Goal: Task Accomplishment & Management: Use online tool/utility

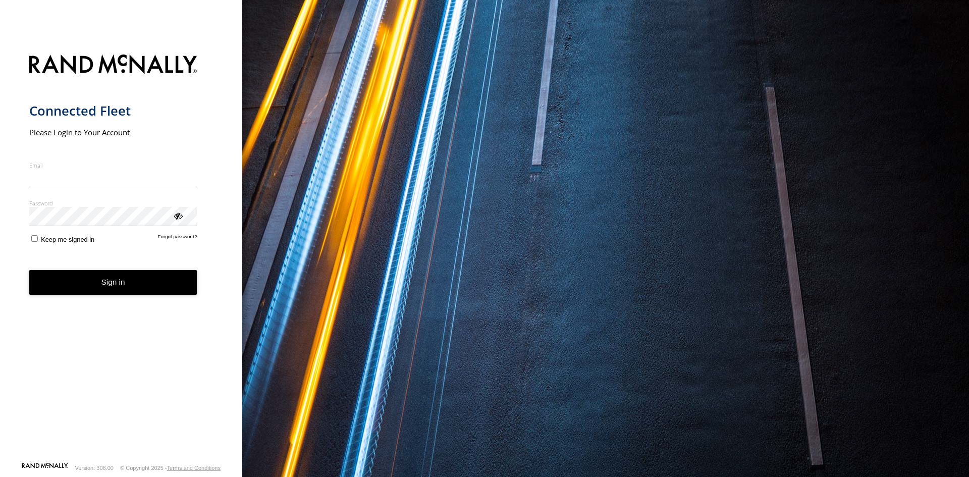
type input "**********"
click at [162, 299] on form "**********" at bounding box center [121, 254] width 184 height 413
click at [162, 295] on button "Sign in" at bounding box center [113, 282] width 168 height 25
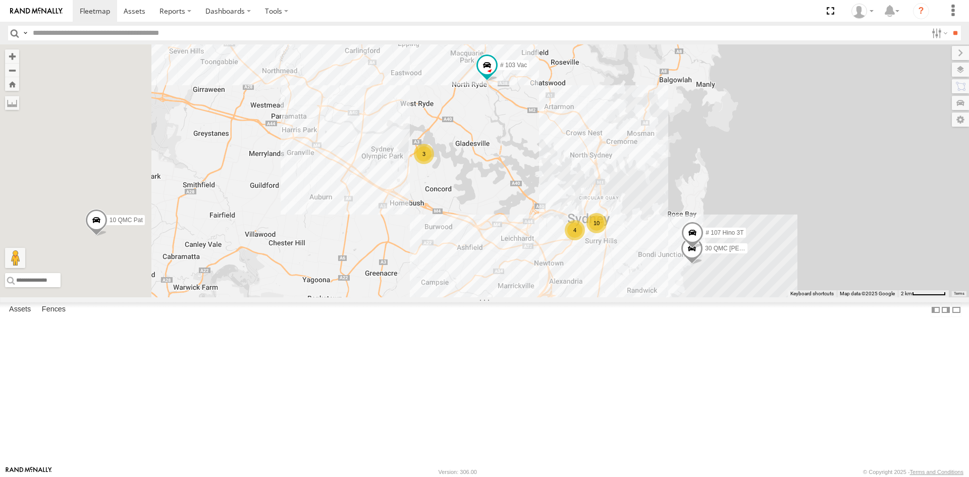
drag, startPoint x: 412, startPoint y: 180, endPoint x: 674, endPoint y: 240, distance: 268.5
click at [674, 240] on div "23QMC Paul 27QMC 10 QMC Pat 08QMC Mostafa # 103 Vac 04QMC Francesco # 107 Hino …" at bounding box center [484, 170] width 969 height 253
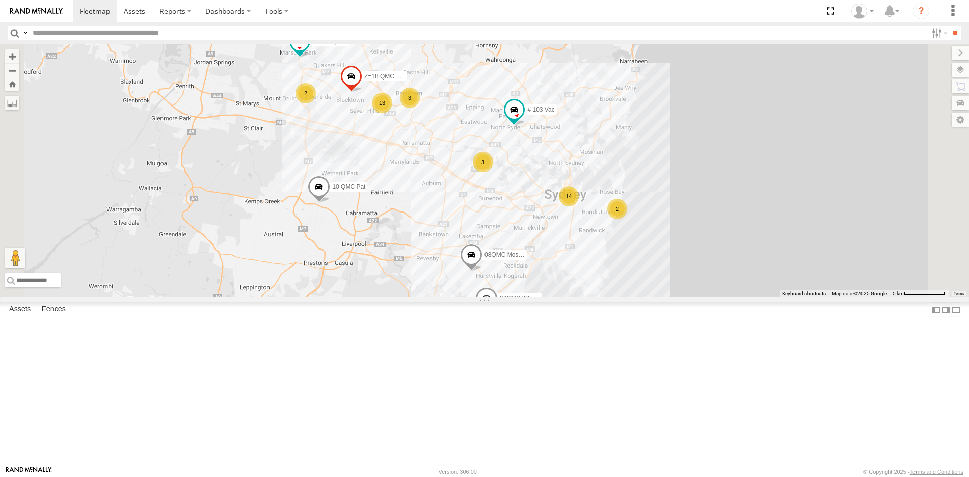
click at [309, 50] on span at bounding box center [300, 41] width 18 height 18
click at [313, 46] on label at bounding box center [304, 42] width 20 height 7
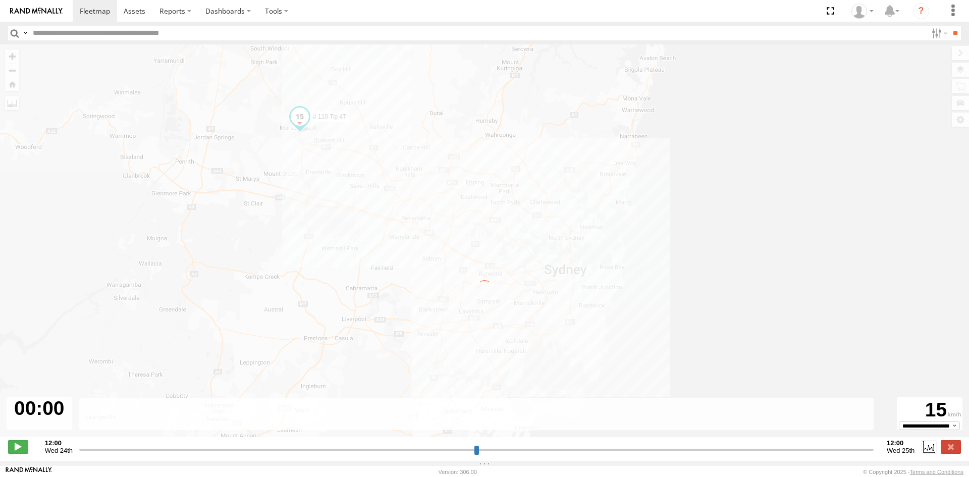
type input "**********"
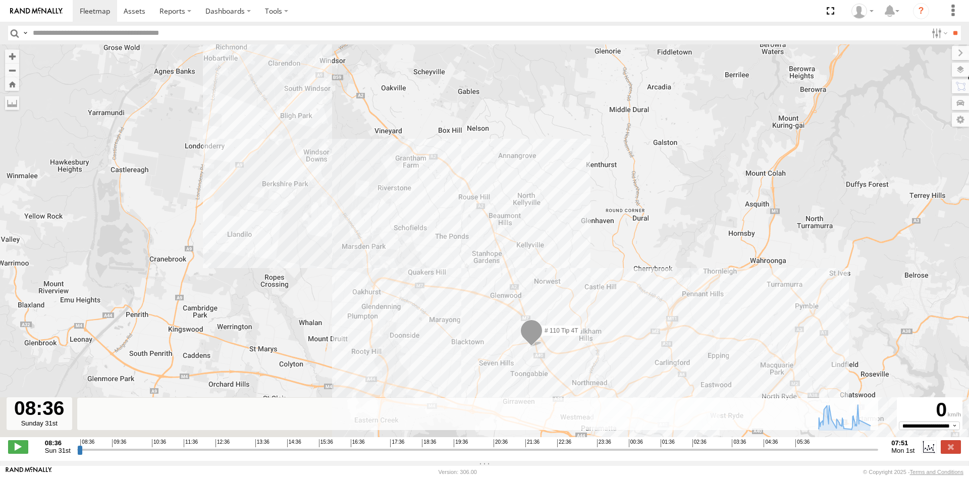
drag, startPoint x: 496, startPoint y: 196, endPoint x: 393, endPoint y: 115, distance: 130.8
click at [393, 115] on div "# 110 Tip 4T 07:01 Mon 07:07 Mon" at bounding box center [484, 245] width 969 height 403
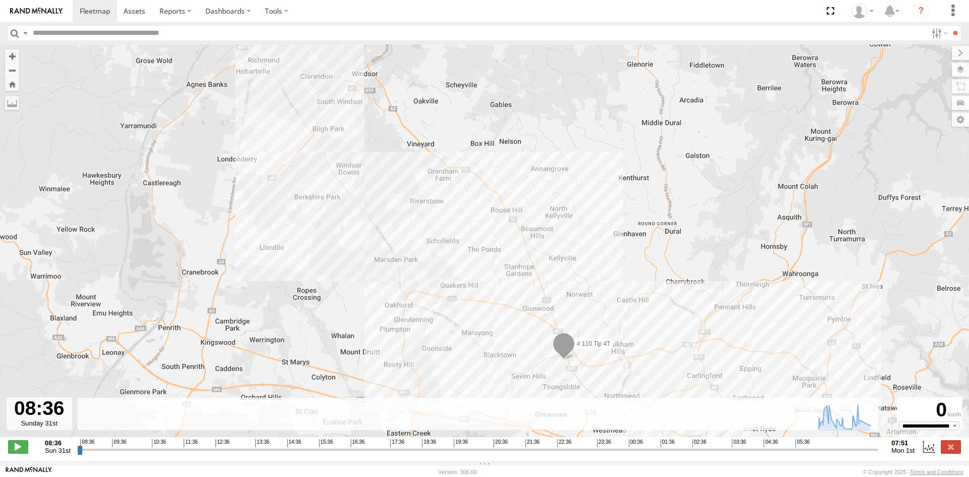
drag, startPoint x: 485, startPoint y: 195, endPoint x: 522, endPoint y: 214, distance: 41.8
click at [522, 214] on div "# 110 Tip 4T 07:01 Mon 07:07 Mon" at bounding box center [484, 245] width 969 height 403
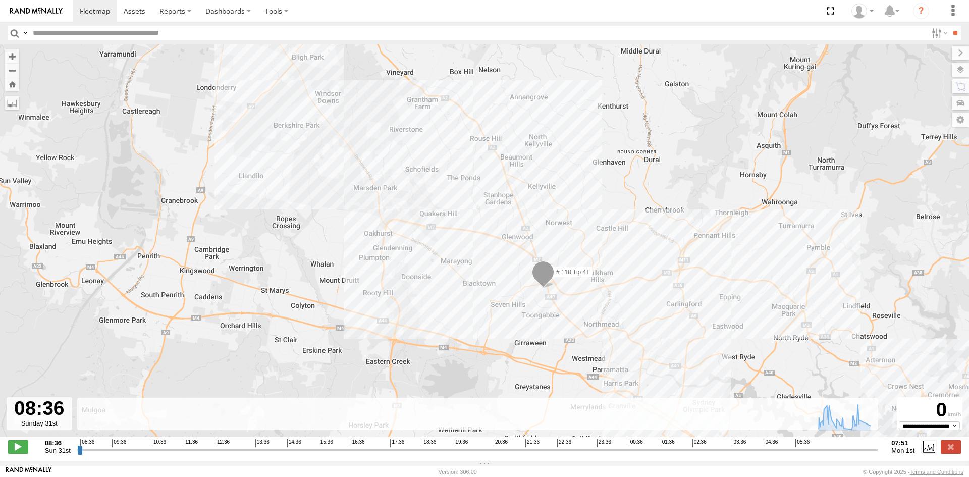
drag, startPoint x: 602, startPoint y: 306, endPoint x: 582, endPoint y: 233, distance: 76.5
click at [582, 233] on div "# 110 Tip 4T 07:01 Mon 07:07 Mon" at bounding box center [484, 245] width 969 height 403
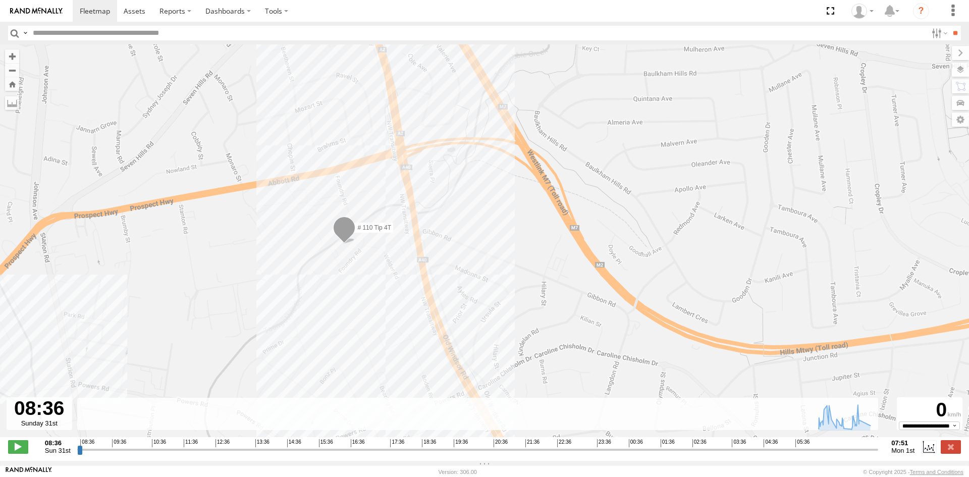
click at [345, 237] on span at bounding box center [344, 229] width 22 height 27
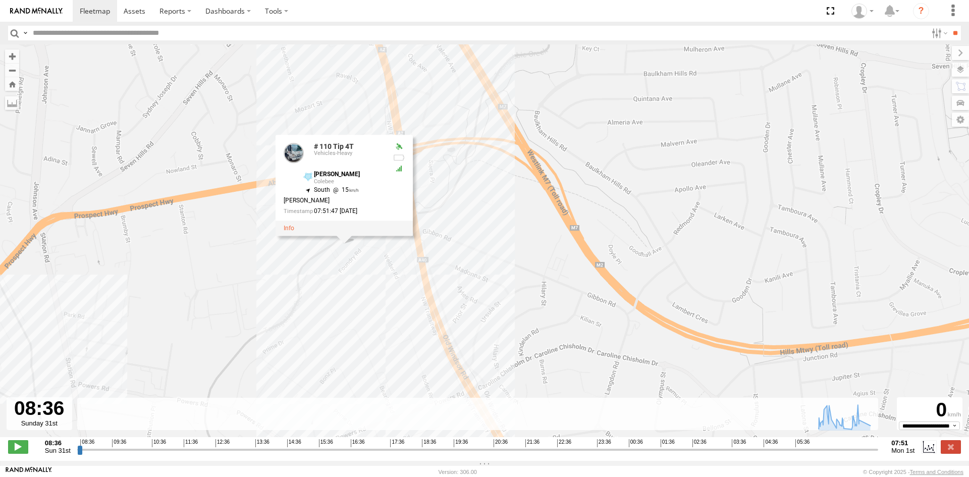
click at [386, 273] on div "# 110 Tip 4T 07:01 Mon 07:07 Mon # 110 Tip 4T Vehicles-Heavy Townson Rd Colebee…" at bounding box center [484, 245] width 969 height 403
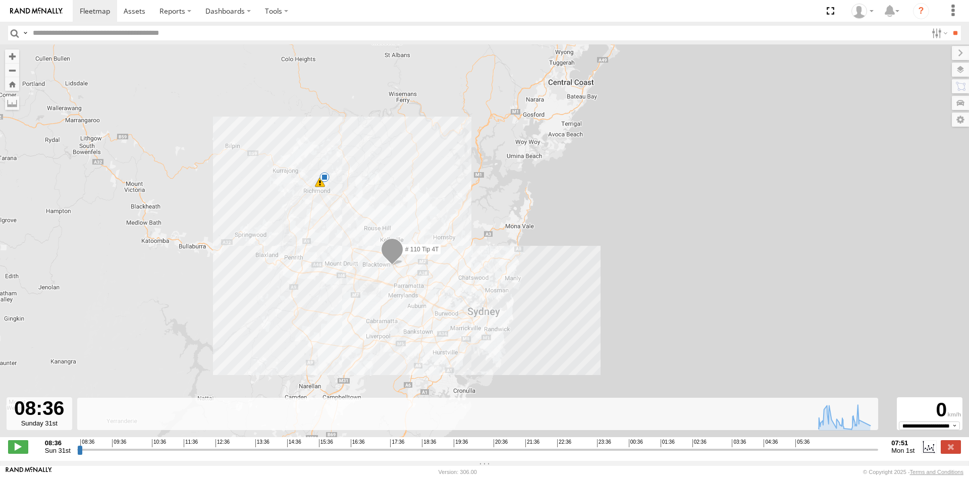
click at [51, 11] on img at bounding box center [36, 11] width 52 height 7
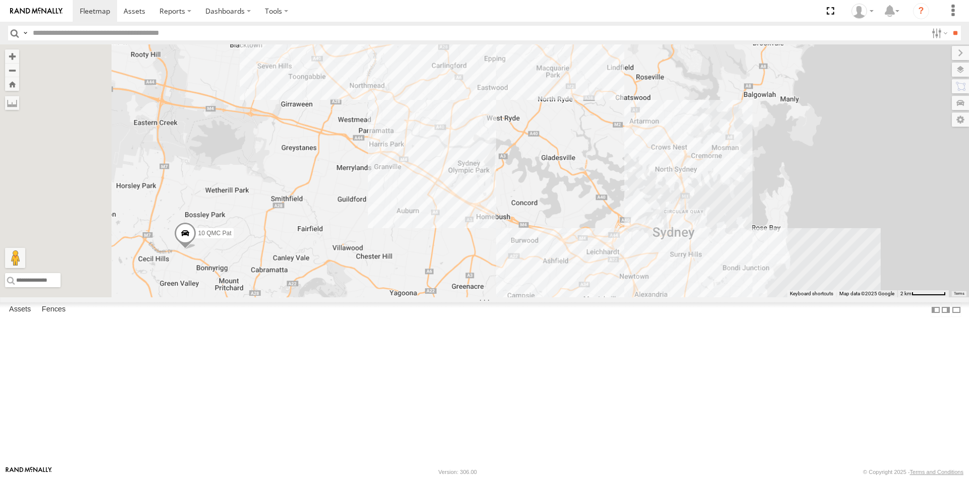
drag, startPoint x: 594, startPoint y: 99, endPoint x: 782, endPoint y: 274, distance: 257.4
click at [782, 274] on div "23QMC [PERSON_NAME] 27QMC 10 QMC Pat # KS75A" at bounding box center [484, 170] width 969 height 253
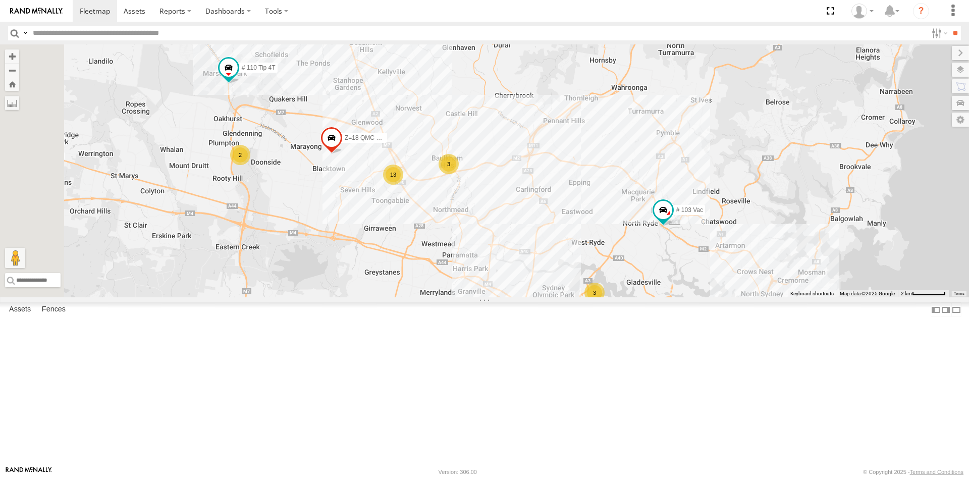
drag, startPoint x: 485, startPoint y: 163, endPoint x: 571, endPoint y: 289, distance: 152.4
click at [571, 289] on div "23QMC [PERSON_NAME] 27QMC 10 QMC Pat # KS75A 10 4 13 # 103 Vac 2 # 107 Hino 3T …" at bounding box center [484, 170] width 969 height 253
click at [238, 76] on span at bounding box center [228, 67] width 18 height 18
click at [445, 94] on div "23QMC [PERSON_NAME] 27QMC 10 QMC Pat # KS75A 10 4 13 # 103 Vac 2 # 107 Hino 3T …" at bounding box center [484, 170] width 969 height 253
